Goal: Task Accomplishment & Management: Use online tool/utility

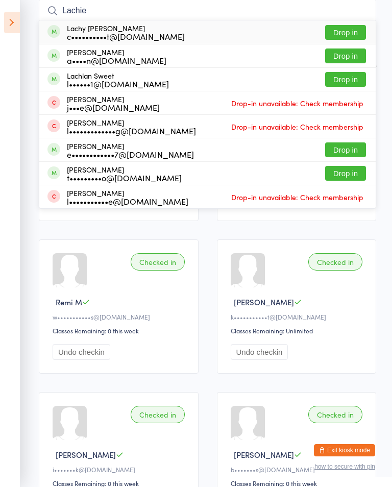
type input "Lachie"
click at [57, 78] on span at bounding box center [53, 78] width 13 height 13
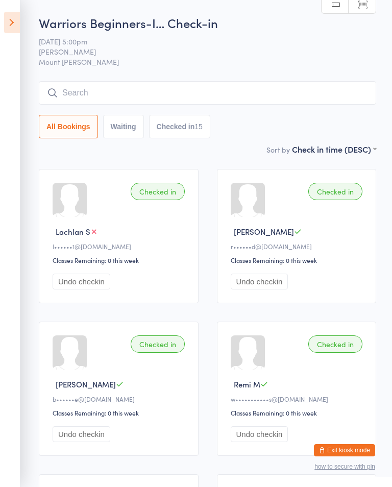
click at [170, 83] on input "search" at bounding box center [207, 92] width 337 height 23
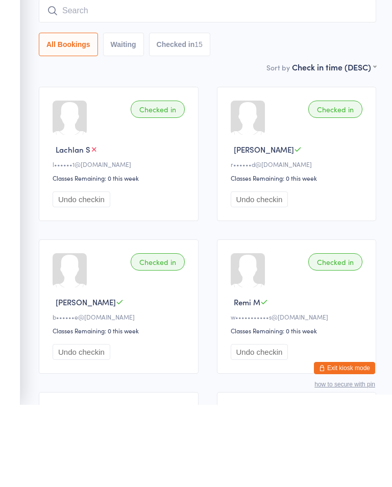
click at [333, 115] on div "All Bookings Waiting Checked in 15" at bounding box center [207, 126] width 337 height 23
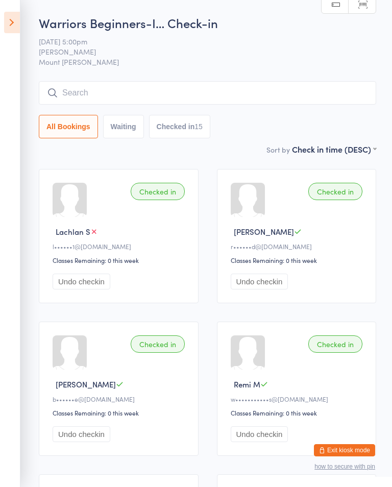
click at [15, 25] on icon at bounding box center [12, 22] width 16 height 21
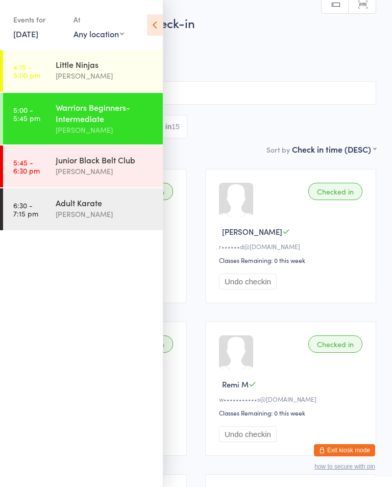
click at [75, 174] on div "[PERSON_NAME]" at bounding box center [105, 171] width 98 height 12
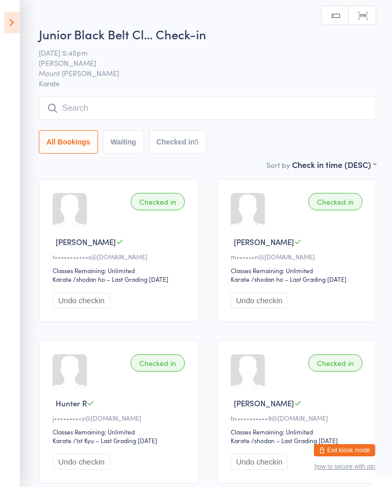
click at [200, 90] on div "Junior Black Belt Cl… Check-in [DATE] 5:45pm Shihan [PERSON_NAME] Mount [PERSON…" at bounding box center [207, 92] width 337 height 133
click at [263, 105] on input "search" at bounding box center [207, 107] width 337 height 23
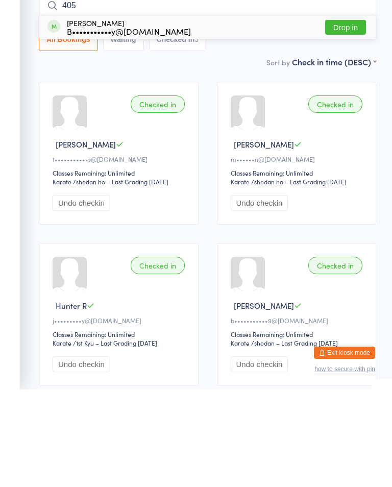
type input "405"
click at [352, 117] on button "Drop in" at bounding box center [345, 124] width 41 height 15
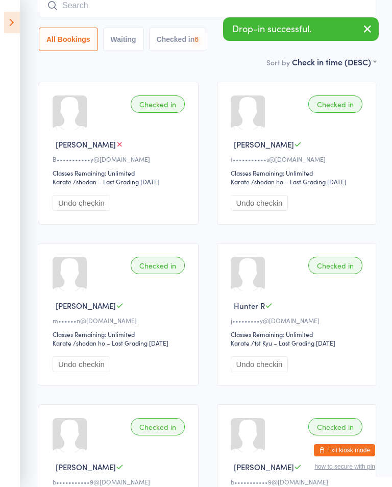
click at [367, 23] on icon "button" at bounding box center [367, 28] width 12 height 13
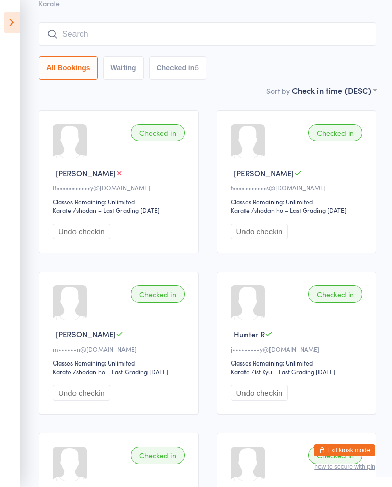
scroll to position [0, 0]
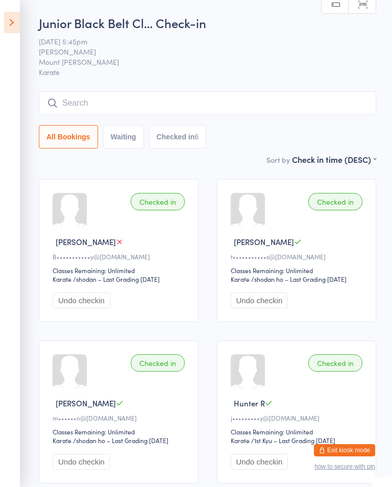
click at [89, 99] on input "search" at bounding box center [207, 102] width 337 height 23
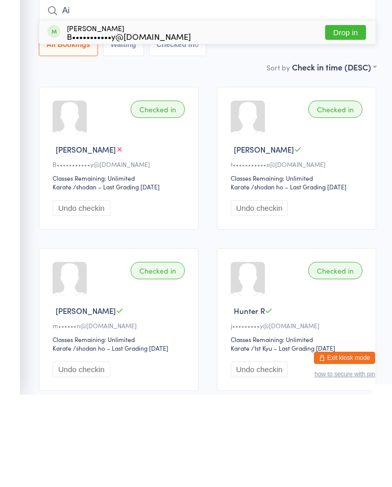
type input "Ai"
click at [353, 117] on button "Drop in" at bounding box center [345, 124] width 41 height 15
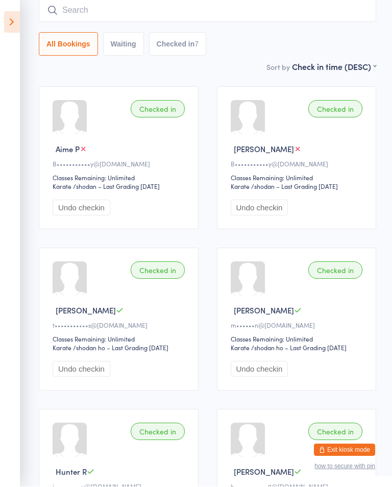
scroll to position [93, 0]
click at [26, 20] on ui-view "Junior Black Belt Cl… Check-in [DATE] 5:45pm [PERSON_NAME] Mount [PERSON_NAME] …" at bounding box center [196, 321] width 392 height 800
click at [19, 14] on icon at bounding box center [12, 22] width 16 height 21
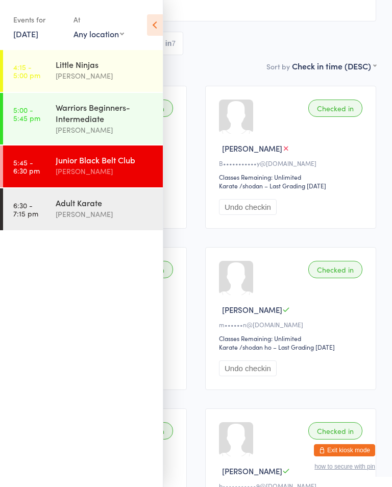
click at [105, 218] on div "[PERSON_NAME]" at bounding box center [105, 214] width 98 height 12
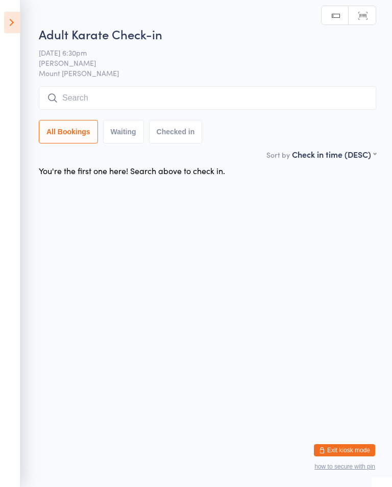
click at [310, 93] on input "search" at bounding box center [207, 97] width 337 height 23
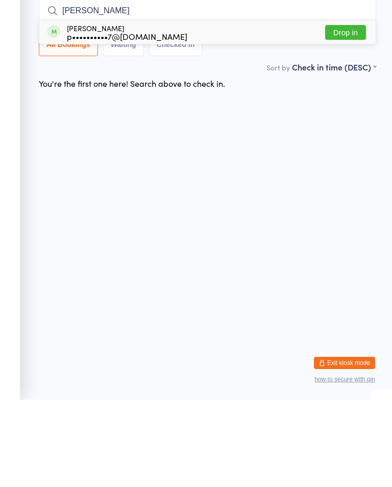
type input "[PERSON_NAME]"
click at [357, 112] on button "Drop in" at bounding box center [345, 119] width 41 height 15
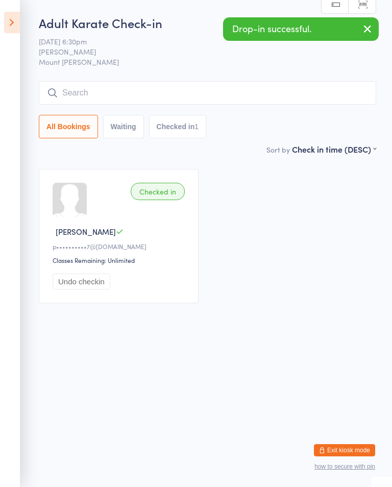
click at [16, 20] on icon at bounding box center [12, 22] width 16 height 21
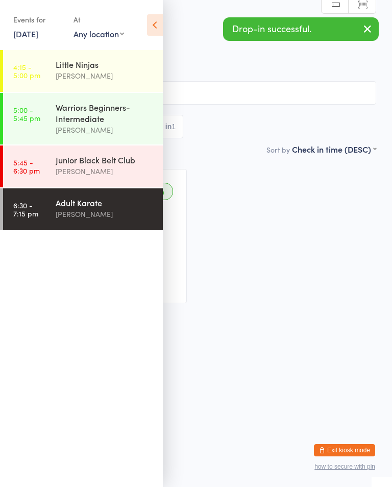
click at [119, 165] on div "Junior Black Belt Club" at bounding box center [105, 159] width 98 height 11
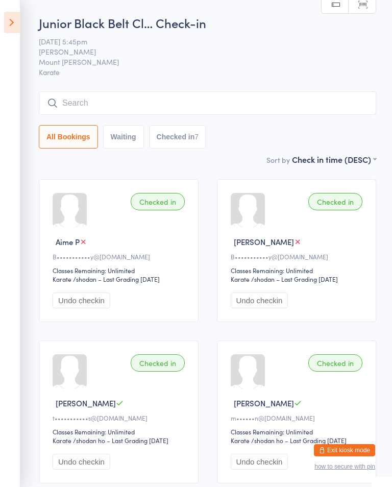
click at [287, 105] on input "search" at bounding box center [207, 102] width 337 height 23
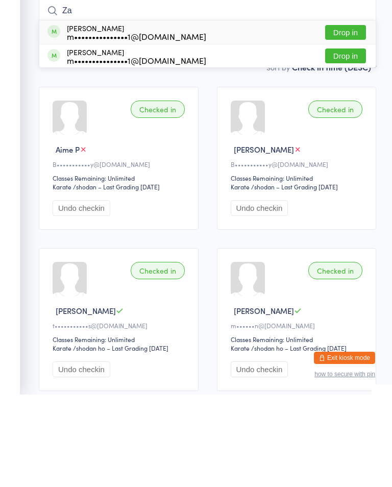
type input "Za"
click at [133, 116] on div "[PERSON_NAME] m•••••••••••••••1@[DOMAIN_NAME]" at bounding box center [136, 124] width 139 height 16
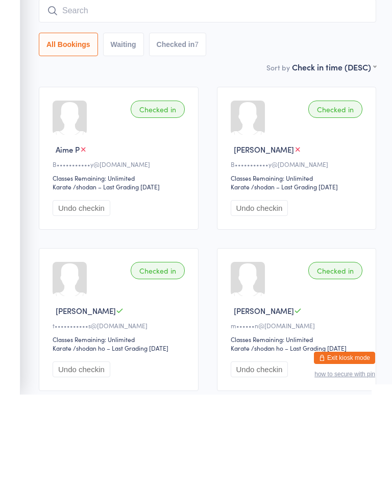
scroll to position [92, 0]
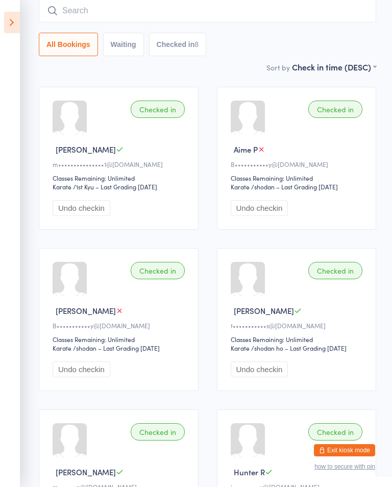
click at [220, 18] on input "search" at bounding box center [207, 10] width 337 height 23
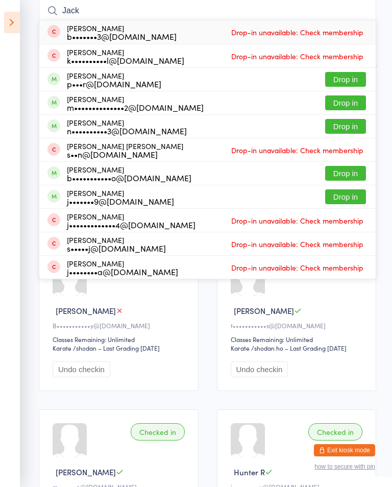
type input "Jack"
click at [354, 79] on button "Drop in" at bounding box center [345, 79] width 41 height 15
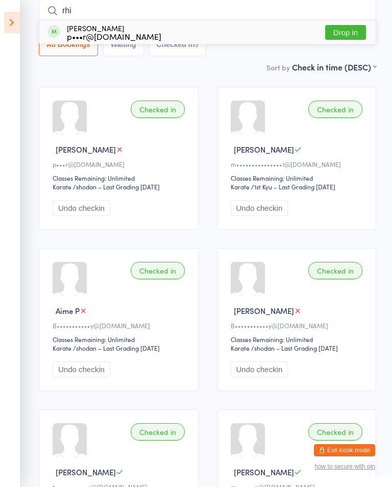
type input "rhi"
click at [349, 26] on button "Drop in" at bounding box center [345, 32] width 41 height 15
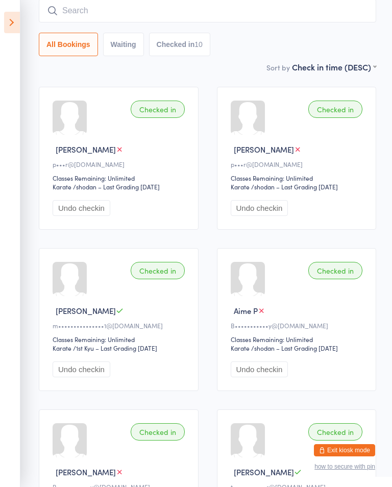
click at [233, 9] on input "search" at bounding box center [207, 10] width 337 height 23
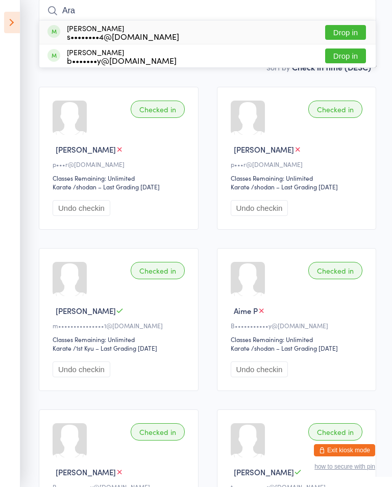
type input "Ara"
click at [353, 30] on button "Drop in" at bounding box center [345, 32] width 41 height 15
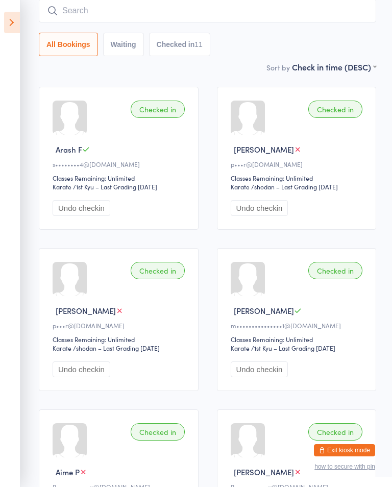
click at [229, 10] on input "search" at bounding box center [207, 10] width 337 height 23
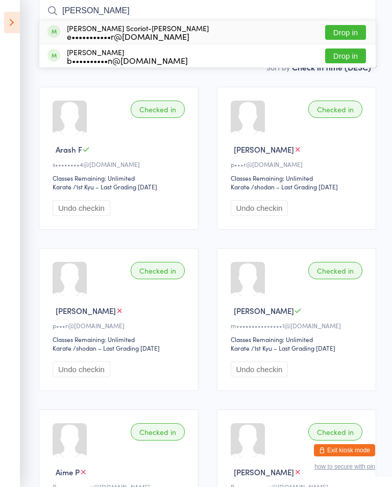
type input "[PERSON_NAME]"
click at [348, 34] on button "Drop in" at bounding box center [345, 32] width 41 height 15
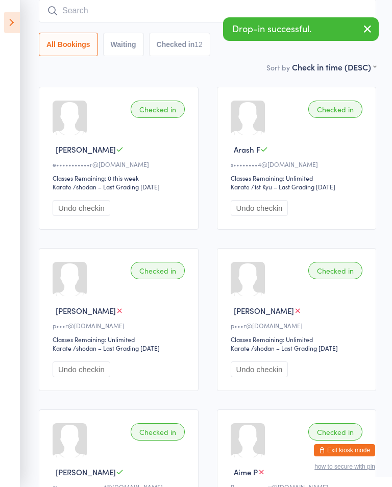
click at [80, 4] on input "search" at bounding box center [207, 10] width 337 height 23
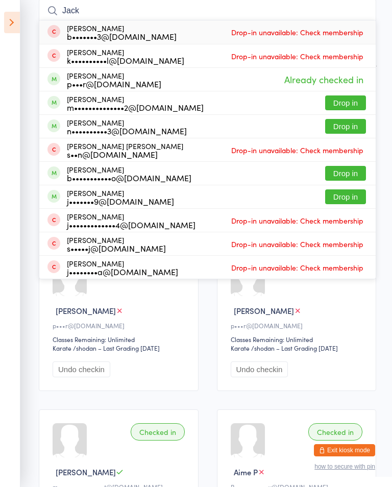
type input "Jack"
click at [346, 98] on button "Drop in" at bounding box center [345, 102] width 41 height 15
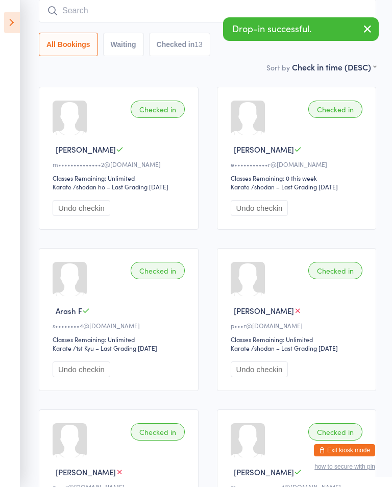
click at [71, 10] on input "search" at bounding box center [207, 10] width 337 height 23
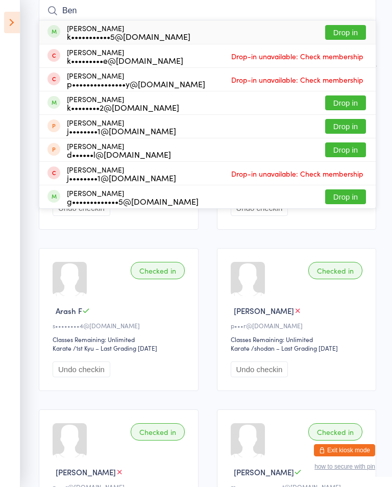
type input "Ben"
click at [357, 33] on button "Drop in" at bounding box center [345, 32] width 41 height 15
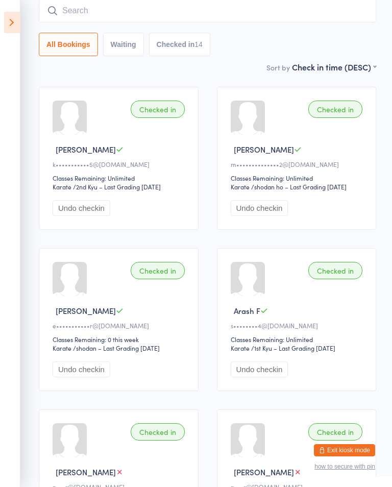
click at [349, 21] on input "search" at bounding box center [207, 10] width 337 height 23
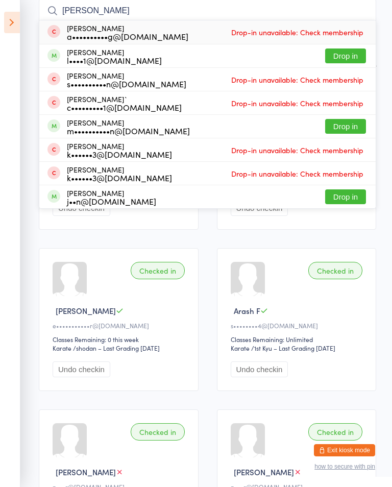
type input "[PERSON_NAME]"
click at [343, 123] on button "Drop in" at bounding box center [345, 126] width 41 height 15
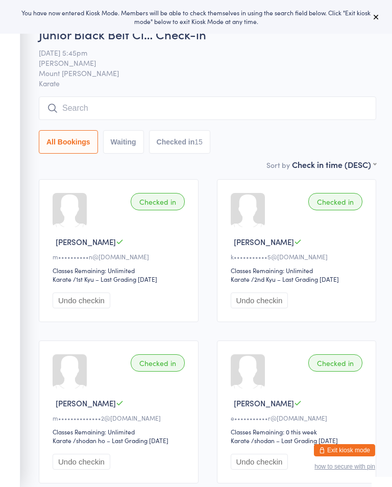
click at [222, 105] on input "search" at bounding box center [207, 107] width 337 height 23
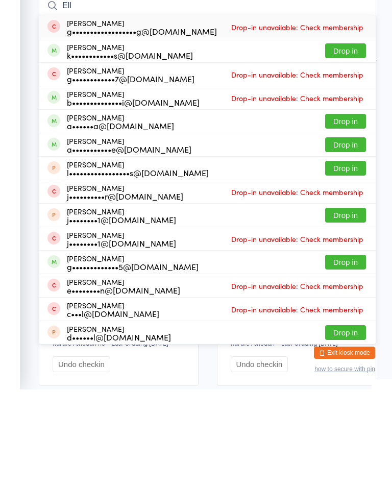
type input "Ell"
click at [353, 141] on button "Drop in" at bounding box center [345, 148] width 41 height 15
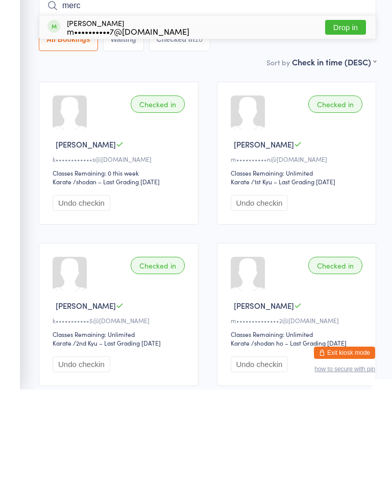
type input "merc"
click at [344, 117] on button "Drop in" at bounding box center [345, 124] width 41 height 15
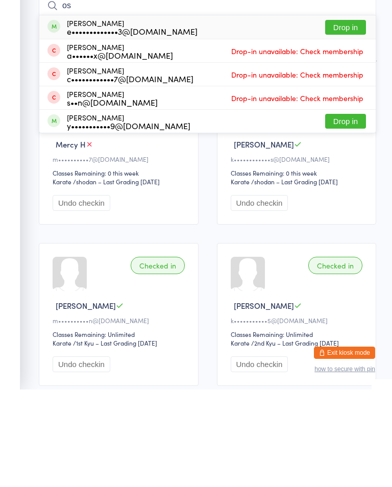
type input "o"
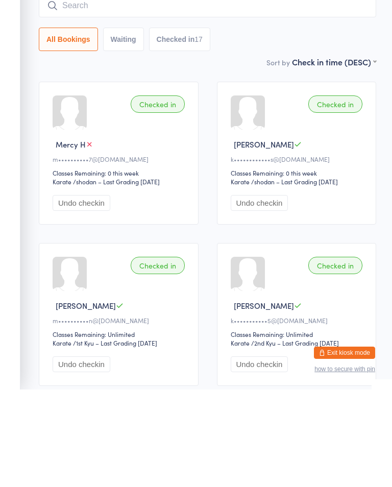
type input "i"
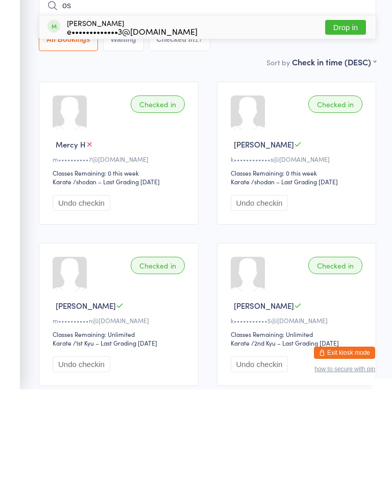
type input "os"
click at [354, 117] on button "Drop in" at bounding box center [345, 124] width 41 height 15
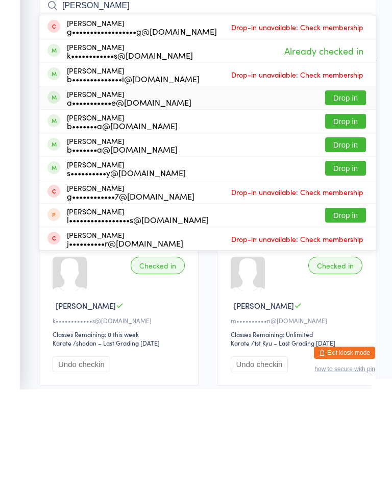
type input "ella"
click at [71, 187] on div "Ella Milbourne a•••••••••••e@gmail.com" at bounding box center [129, 195] width 124 height 16
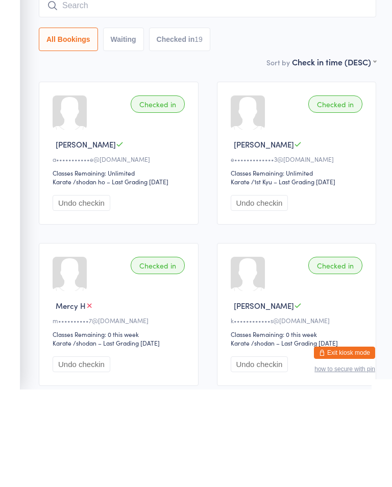
click at [55, 154] on div "Sort by Check in time (DESC) First name (ASC) First name (DESC) Last name (ASC)…" at bounding box center [207, 159] width 337 height 11
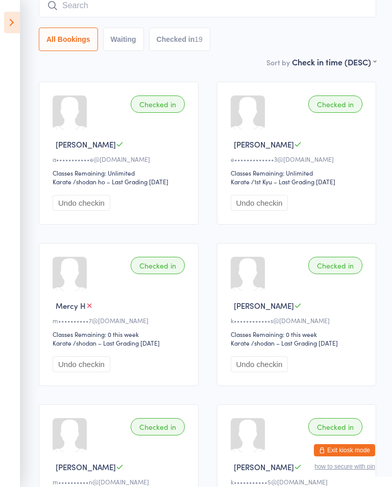
click at [15, 22] on icon at bounding box center [12, 22] width 16 height 21
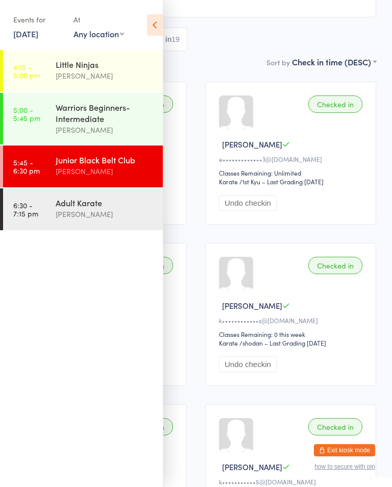
click at [65, 208] on div "Adult Karate" at bounding box center [105, 202] width 98 height 11
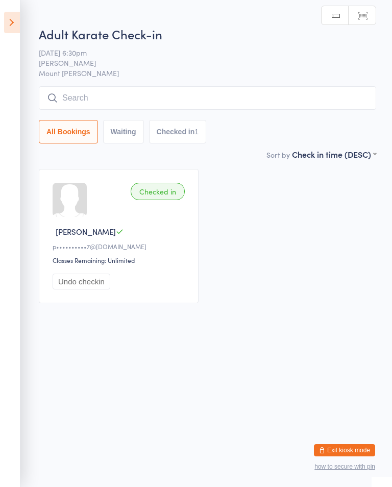
click at [123, 96] on input "search" at bounding box center [207, 97] width 337 height 23
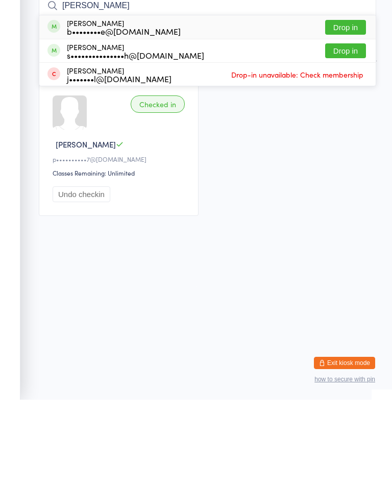
type input "Brad"
click at [111, 114] on div "b••••••••e@hotmail.com" at bounding box center [124, 118] width 114 height 8
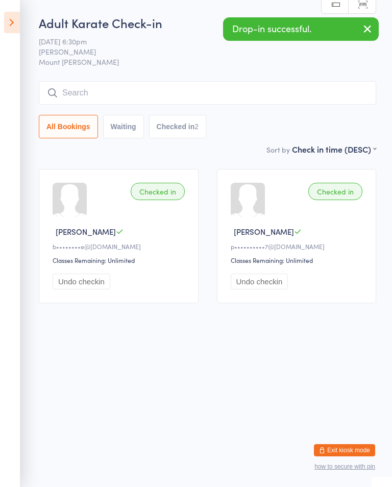
click at [13, 23] on icon at bounding box center [12, 22] width 16 height 21
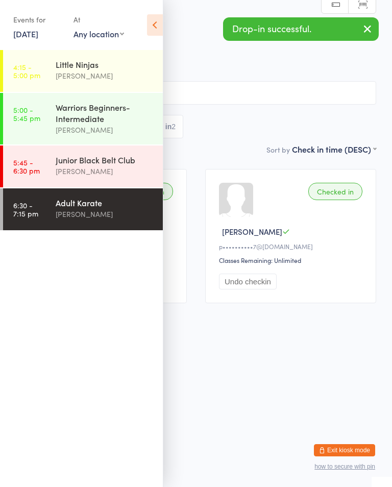
click at [82, 170] on div "[PERSON_NAME]" at bounding box center [105, 171] width 98 height 12
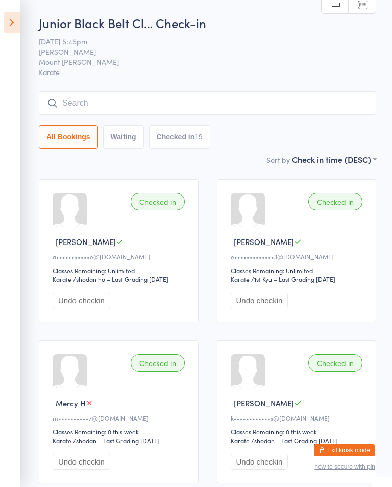
click at [245, 96] on input "search" at bounding box center [207, 102] width 337 height 23
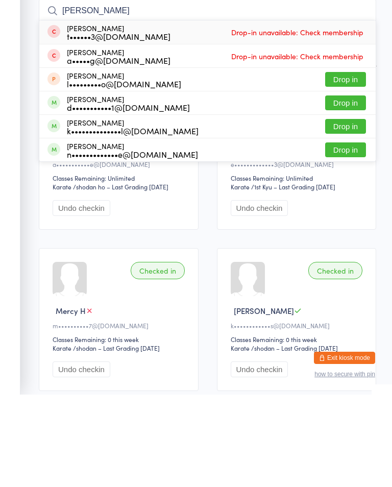
type input "Thomas"
click at [346, 211] on button "Drop in" at bounding box center [345, 218] width 41 height 15
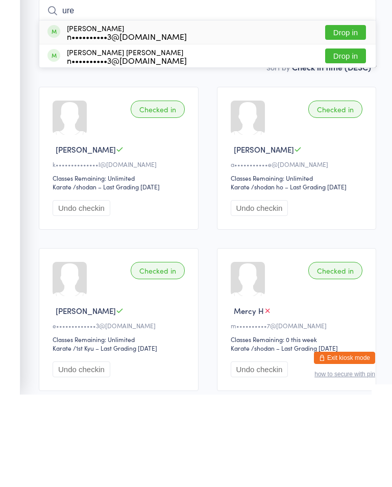
type input "ure"
click at [339, 141] on button "Drop in" at bounding box center [345, 148] width 41 height 15
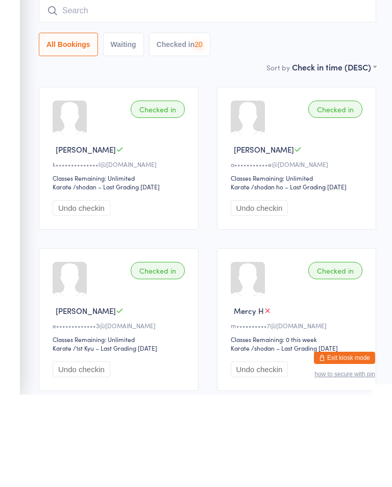
click at [158, 91] on input "search" at bounding box center [207, 102] width 337 height 23
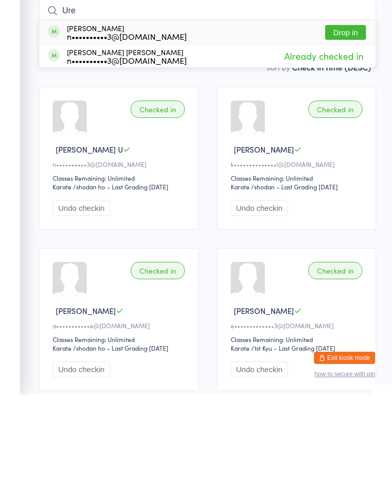
type input "Ure"
click at [339, 117] on button "Drop in" at bounding box center [345, 124] width 41 height 15
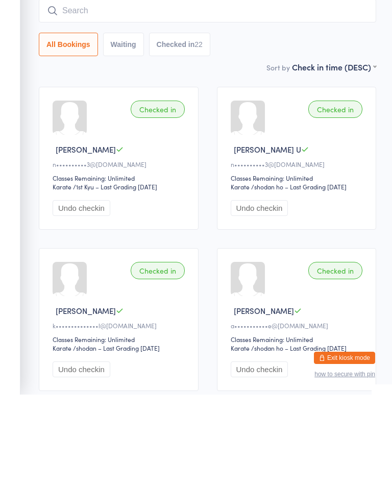
scroll to position [92, 0]
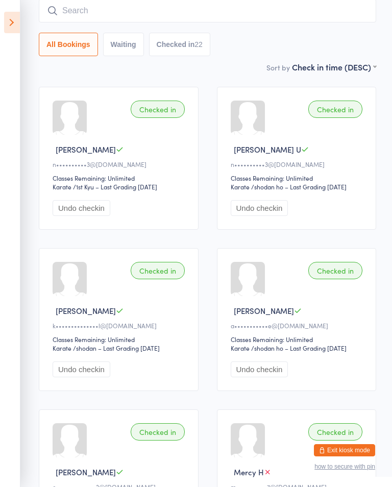
click at [73, 4] on input "search" at bounding box center [207, 10] width 337 height 23
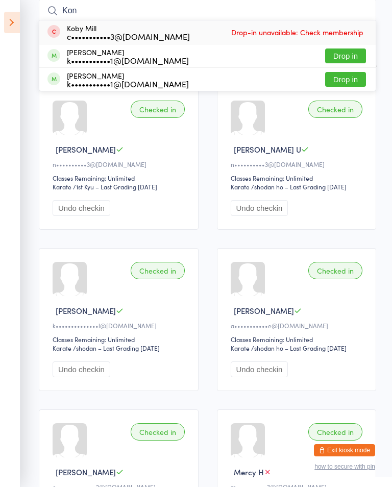
type input "Kon"
click at [343, 73] on button "Drop in" at bounding box center [345, 79] width 41 height 15
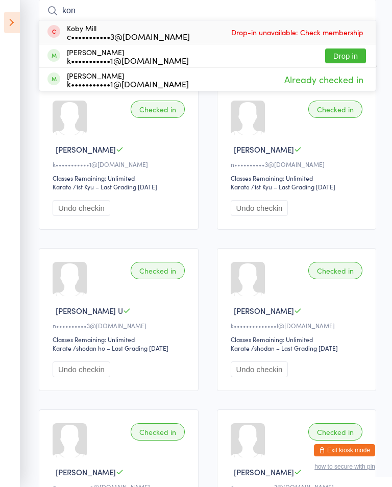
type input "kon"
click at [330, 52] on button "Drop in" at bounding box center [345, 55] width 41 height 15
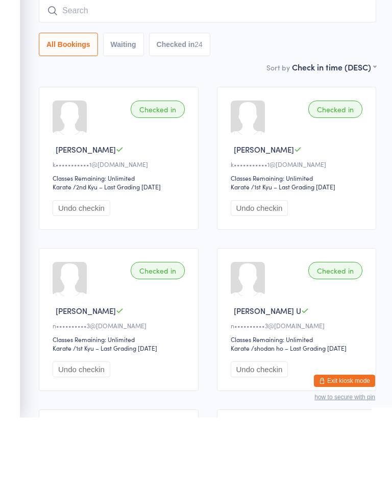
scroll to position [0, 0]
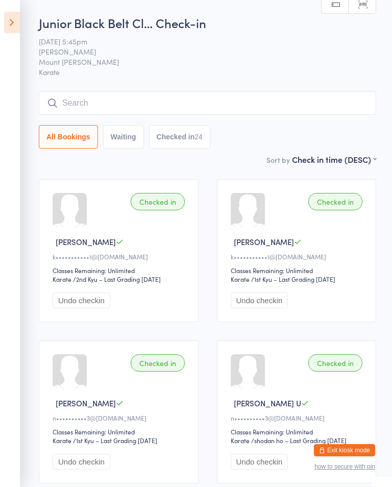
click at [351, 81] on div "Junior Black Belt Cl… Check-in 13 Oct 5:45pm Shihan Amy Gardam Mount Evelyn Kar…" at bounding box center [207, 83] width 337 height 139
click at [342, 96] on input "search" at bounding box center [207, 102] width 337 height 23
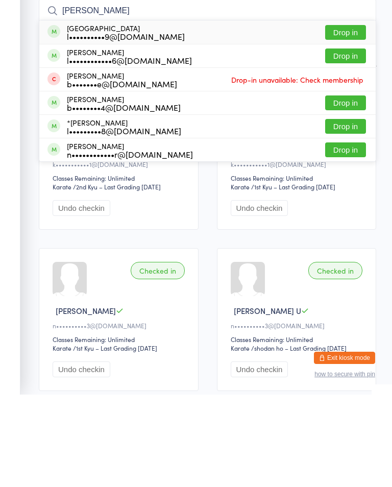
type input "Ayrton"
click at [353, 117] on button "Drop in" at bounding box center [345, 124] width 41 height 15
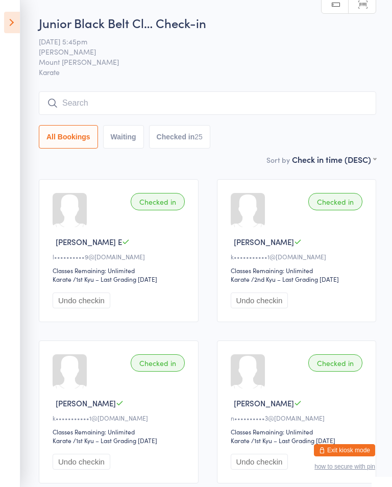
click at [16, 18] on icon at bounding box center [12, 22] width 16 height 21
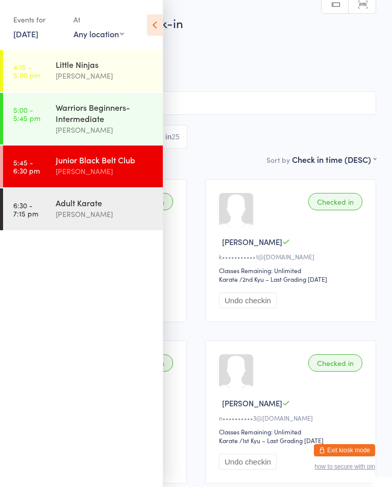
click at [91, 208] on div "Adult Karate" at bounding box center [105, 202] width 98 height 11
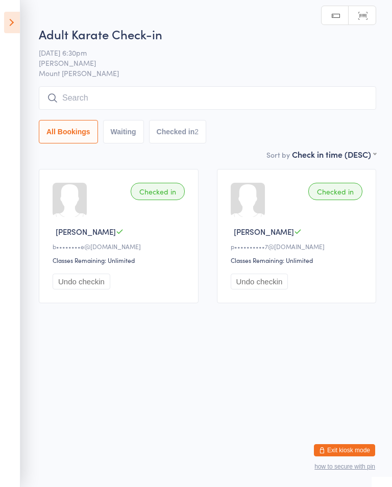
click at [154, 91] on input "search" at bounding box center [207, 97] width 337 height 23
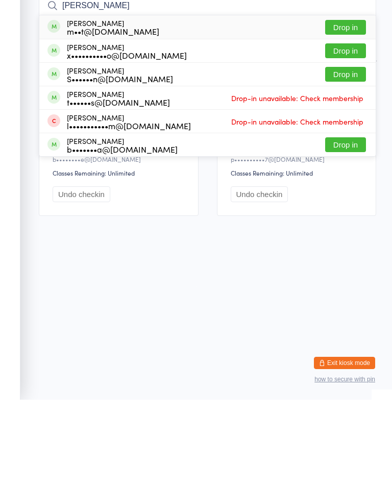
type input "Matt"
click at [355, 107] on button "Drop in" at bounding box center [345, 114] width 41 height 15
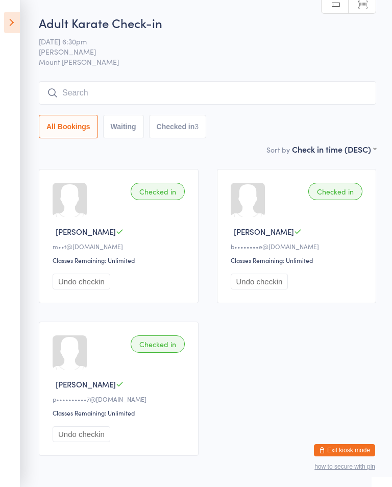
click at [286, 87] on input "search" at bounding box center [207, 92] width 337 height 23
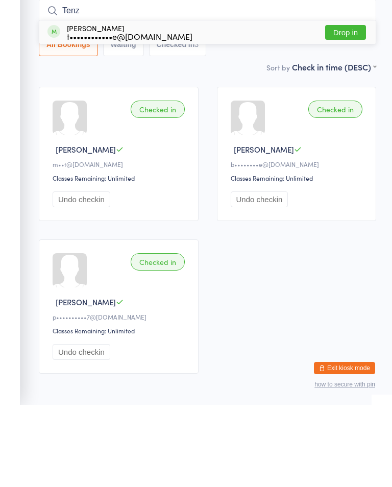
type input "Tenz"
click at [347, 107] on button "Drop in" at bounding box center [345, 114] width 41 height 15
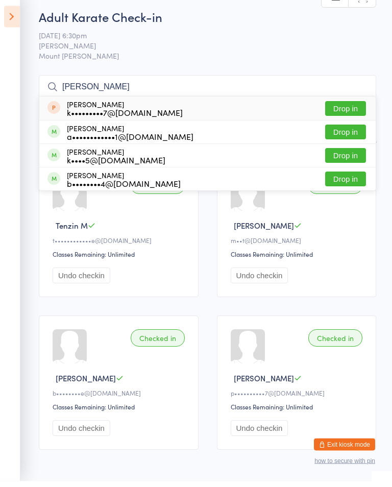
type input "amelia"
click at [347, 133] on button "Drop in" at bounding box center [345, 138] width 41 height 15
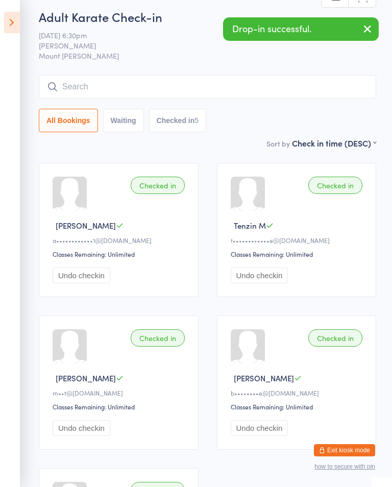
click at [108, 98] on input "search" at bounding box center [207, 86] width 337 height 23
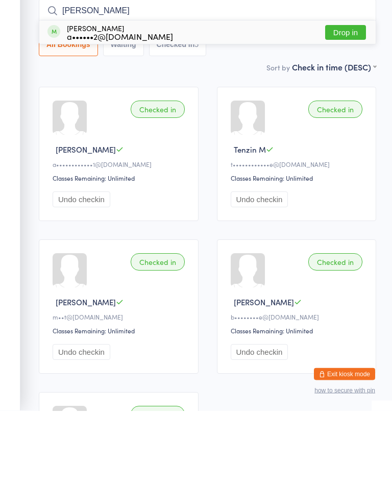
type input "Amy"
click at [341, 102] on button "Drop in" at bounding box center [345, 109] width 41 height 15
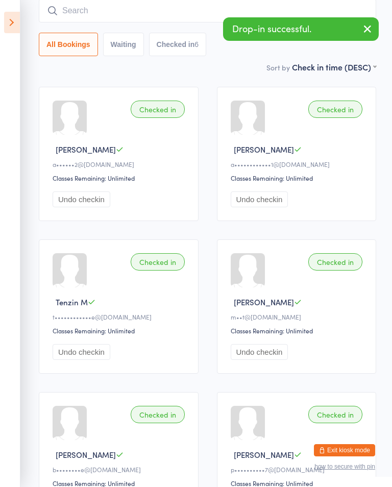
click at [120, 19] on input "search" at bounding box center [207, 10] width 337 height 23
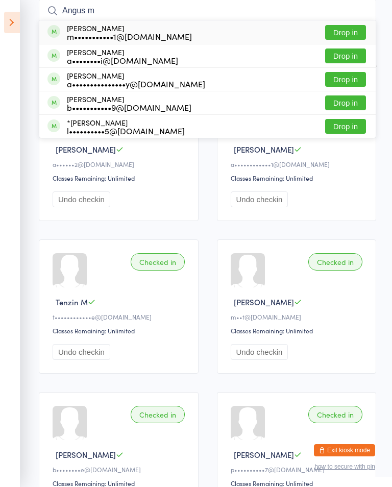
type input "Angus m"
click at [354, 26] on button "Drop in" at bounding box center [345, 32] width 41 height 15
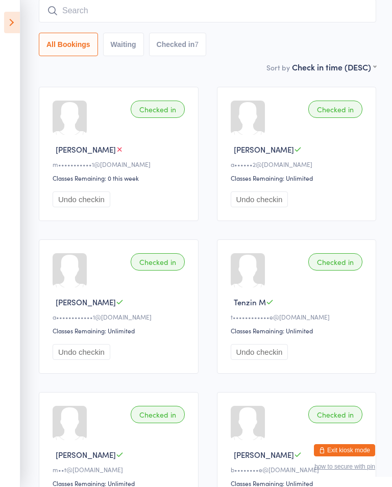
click at [345, 9] on input "search" at bounding box center [207, 10] width 337 height 23
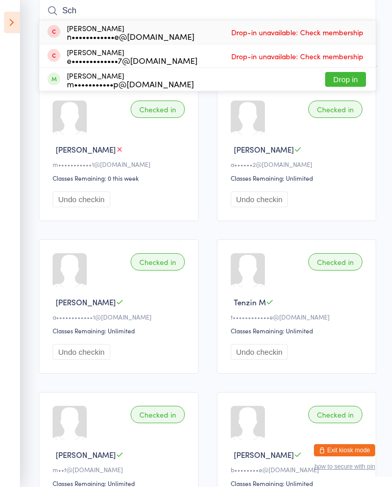
type input "Sch"
click at [356, 77] on button "Drop in" at bounding box center [345, 79] width 41 height 15
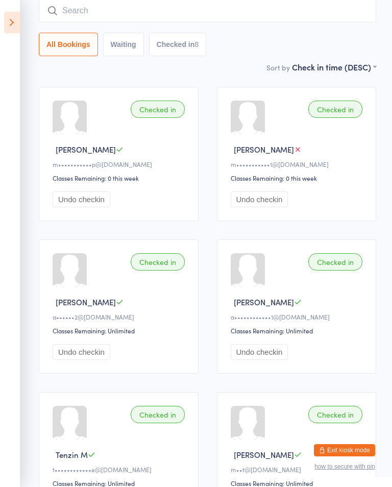
click at [328, 19] on input "search" at bounding box center [207, 10] width 337 height 23
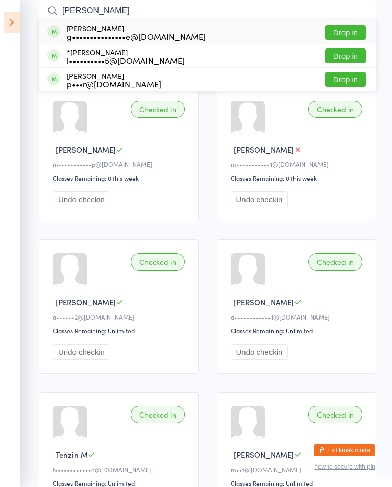
type input "Anna"
click at [364, 30] on button "Drop in" at bounding box center [345, 32] width 41 height 15
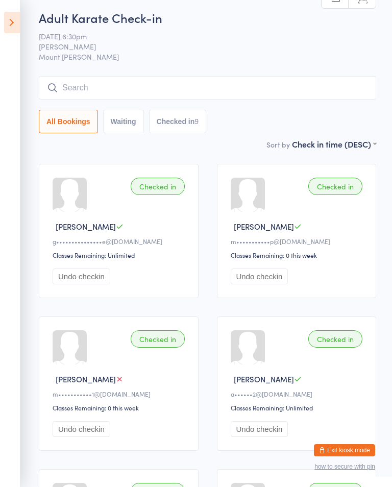
scroll to position [0, 0]
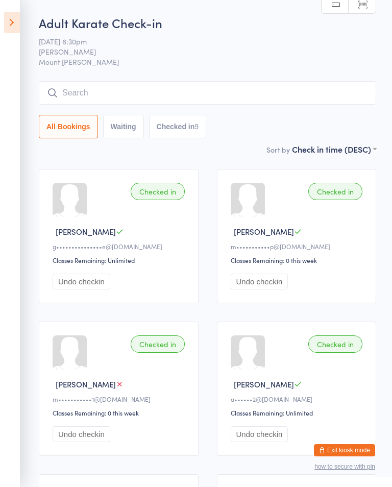
click at [98, 79] on div "Adult Karate Check-in 13 Oct 6:30pm Shihan Amy Gardam Mount Evelyn Manual searc…" at bounding box center [207, 78] width 337 height 129
click at [93, 92] on input "search" at bounding box center [207, 92] width 337 height 23
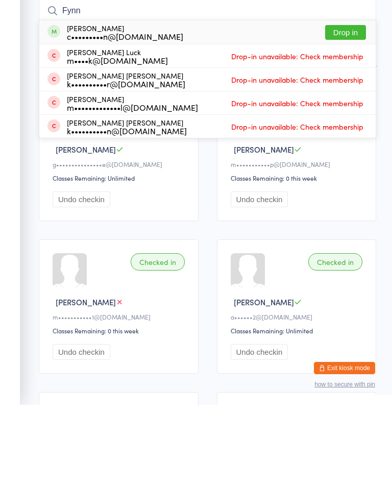
type input "Fynn"
click at [348, 107] on button "Drop in" at bounding box center [345, 114] width 41 height 15
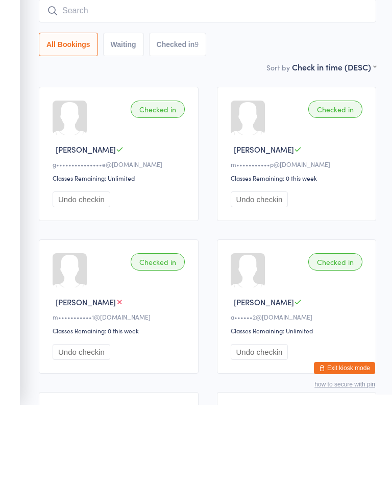
scroll to position [82, 0]
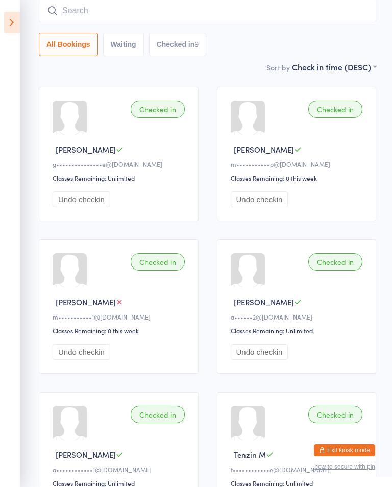
click at [90, 8] on input "search" at bounding box center [207, 10] width 337 height 23
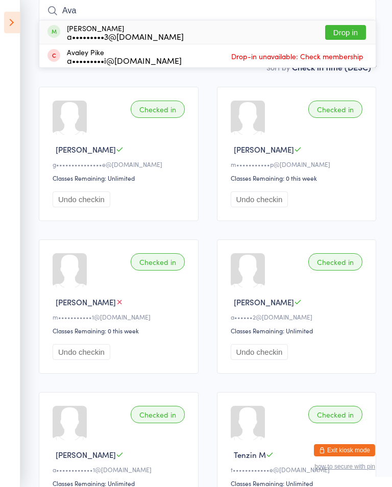
type input "Ava"
click at [347, 26] on button "Drop in" at bounding box center [345, 32] width 41 height 15
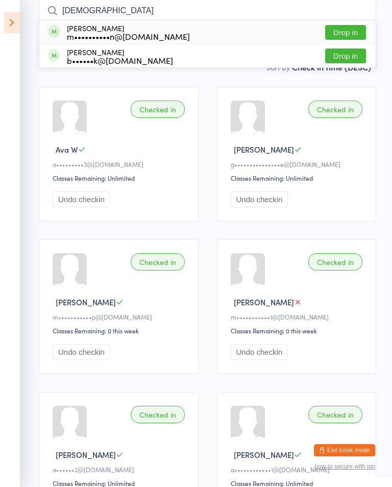
type input "isaa"
click at [336, 28] on button "Drop in" at bounding box center [345, 32] width 41 height 15
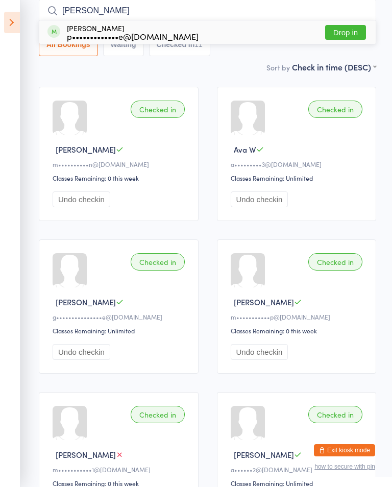
type input "Wade"
click at [84, 37] on div "p•••••••••••••e@gmail.com" at bounding box center [133, 36] width 132 height 8
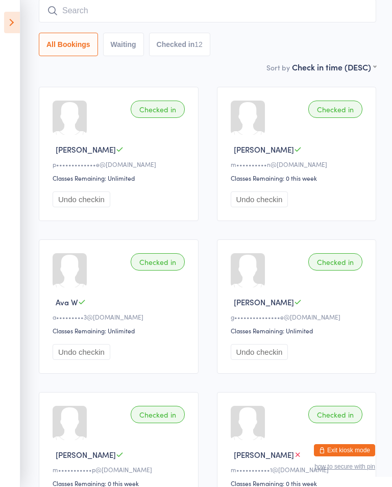
click at [81, 9] on input "search" at bounding box center [207, 10] width 337 height 23
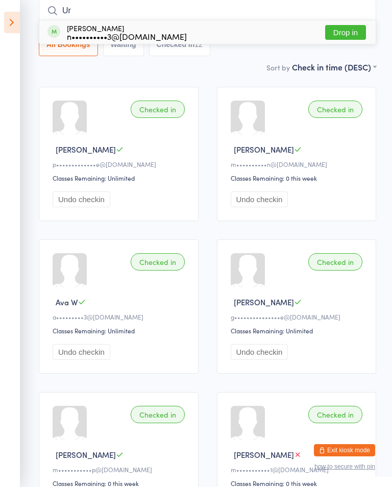
type input "U"
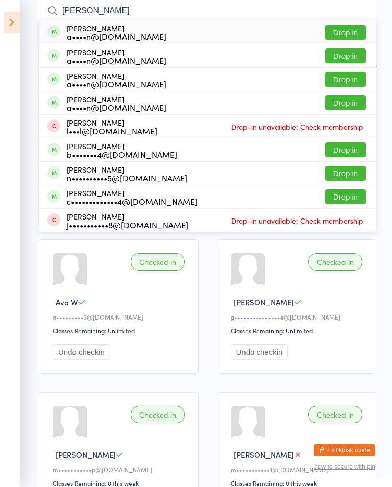
type input "Murn"
click at [353, 34] on button "Drop in" at bounding box center [345, 32] width 41 height 15
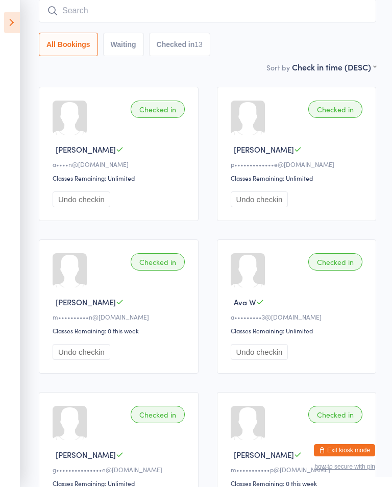
click at [269, 7] on input "search" at bounding box center [207, 10] width 337 height 23
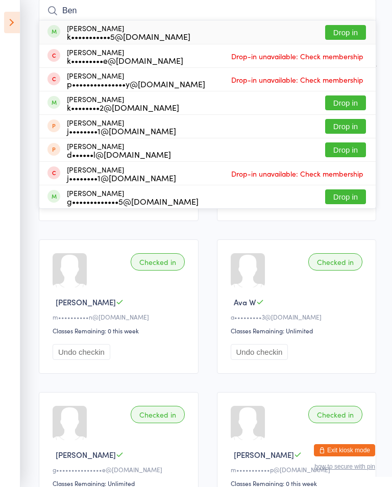
type input "Ben"
click at [347, 38] on button "Drop in" at bounding box center [345, 32] width 41 height 15
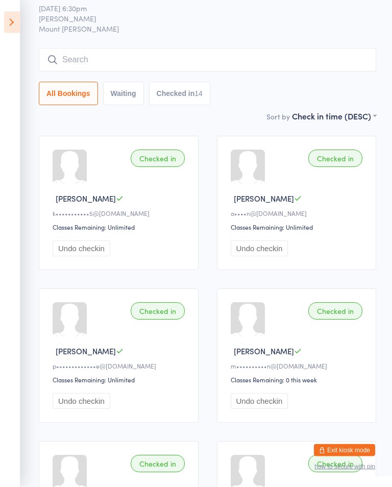
scroll to position [0, 0]
